Goal: Transaction & Acquisition: Obtain resource

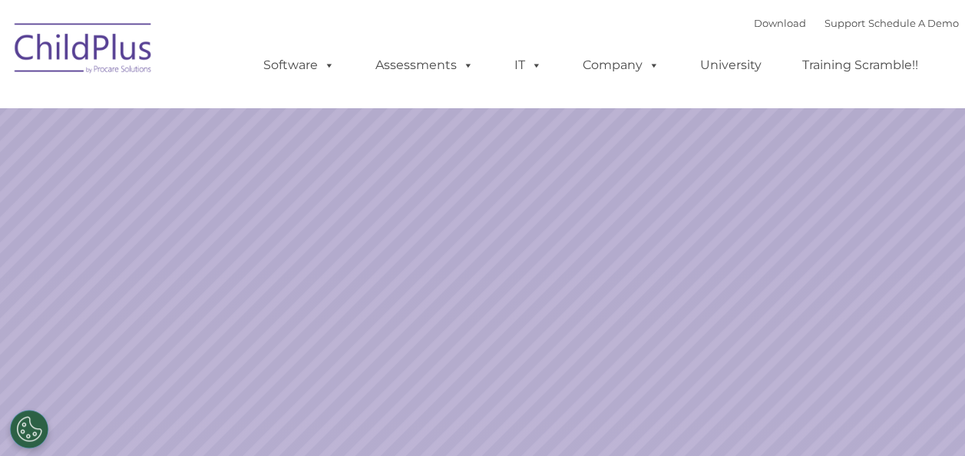
select select "MEDIUM"
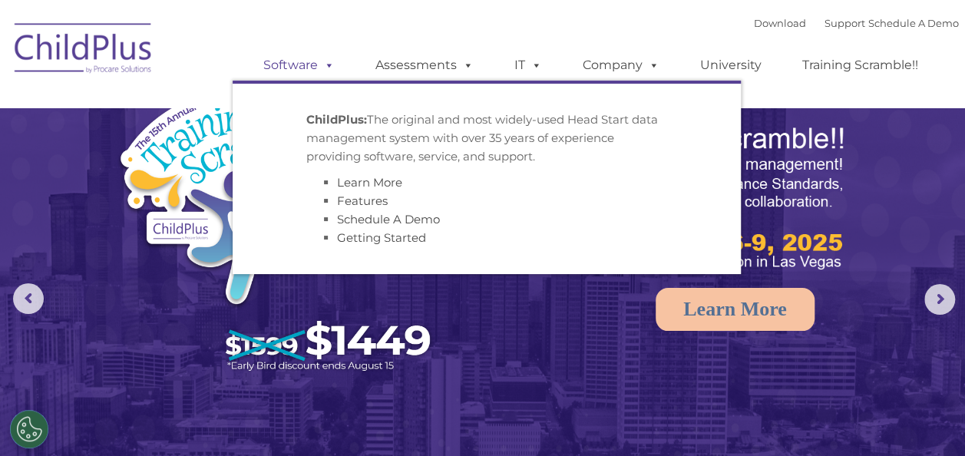
click at [329, 64] on span at bounding box center [326, 65] width 17 height 15
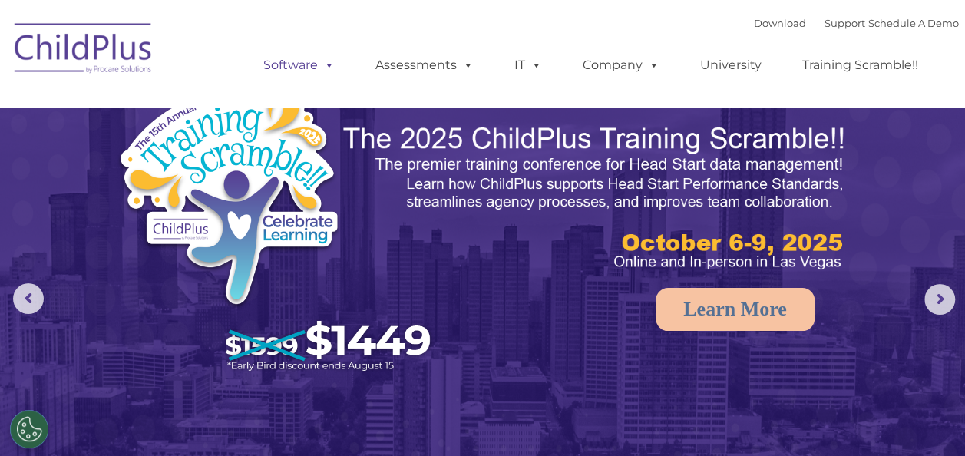
click at [293, 66] on link "Software" at bounding box center [299, 65] width 102 height 31
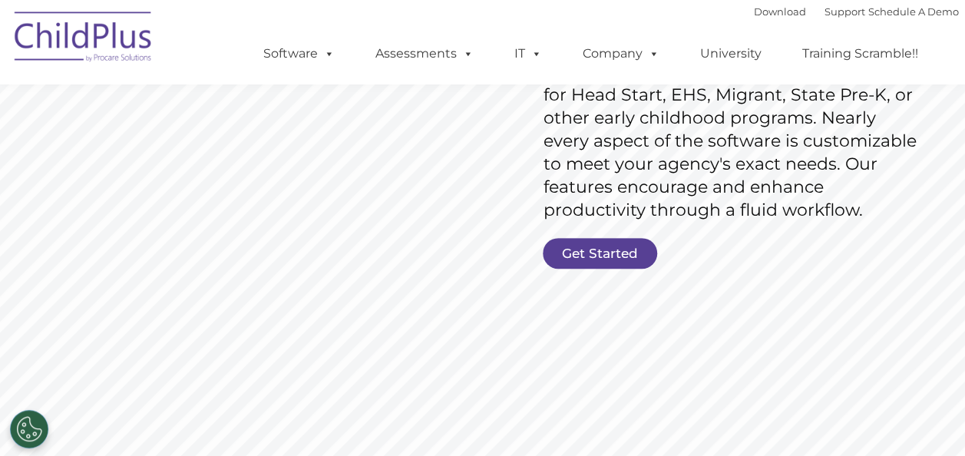
scroll to position [279, 0]
click at [613, 252] on link "Get Started" at bounding box center [600, 252] width 114 height 31
click at [608, 447] on rs-slide "Request Pricing ChildPlus is an all-in-one software solution for Head Start, EH…" at bounding box center [482, 119] width 965 height 691
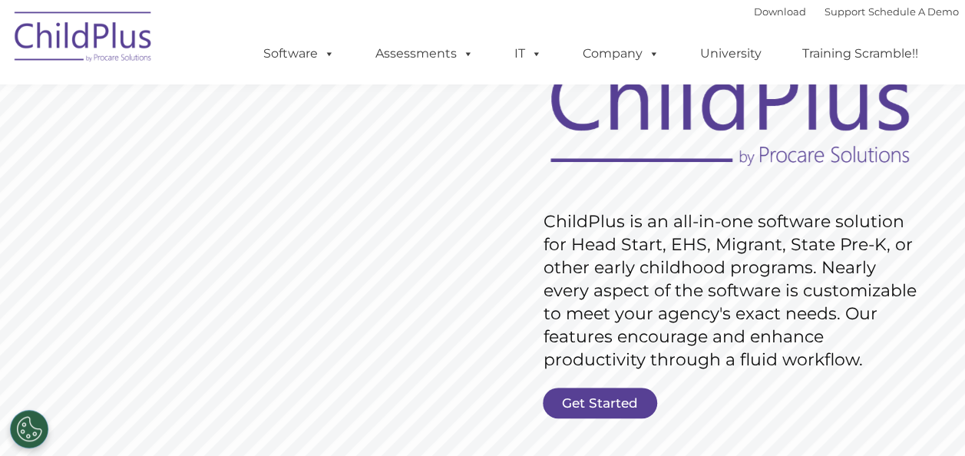
scroll to position [0, 0]
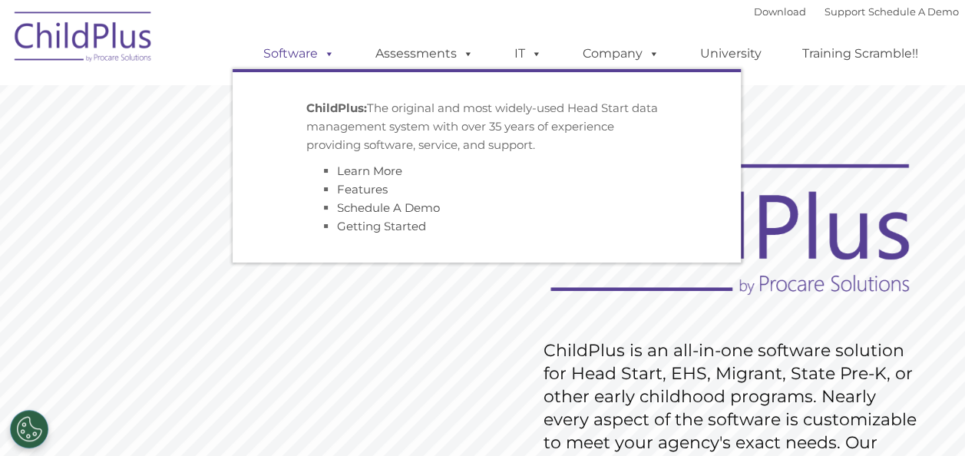
click at [330, 57] on span at bounding box center [326, 53] width 17 height 15
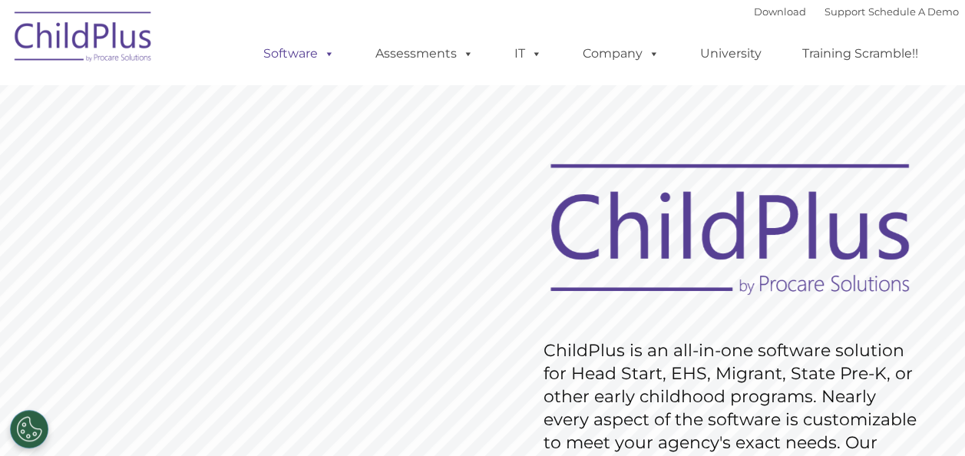
click at [330, 57] on span at bounding box center [326, 53] width 17 height 15
click at [758, 7] on link "Download" at bounding box center [780, 11] width 52 height 12
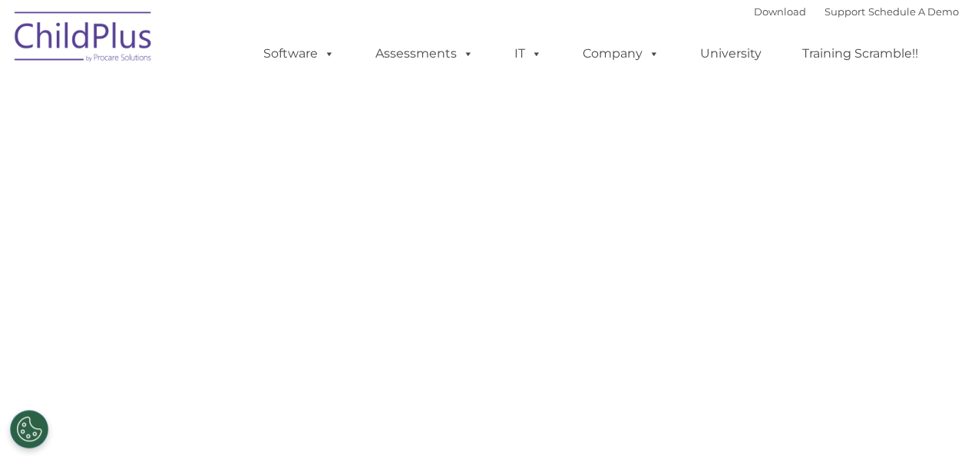
select select "MEDIUM"
